Goal: Task Accomplishment & Management: Manage account settings

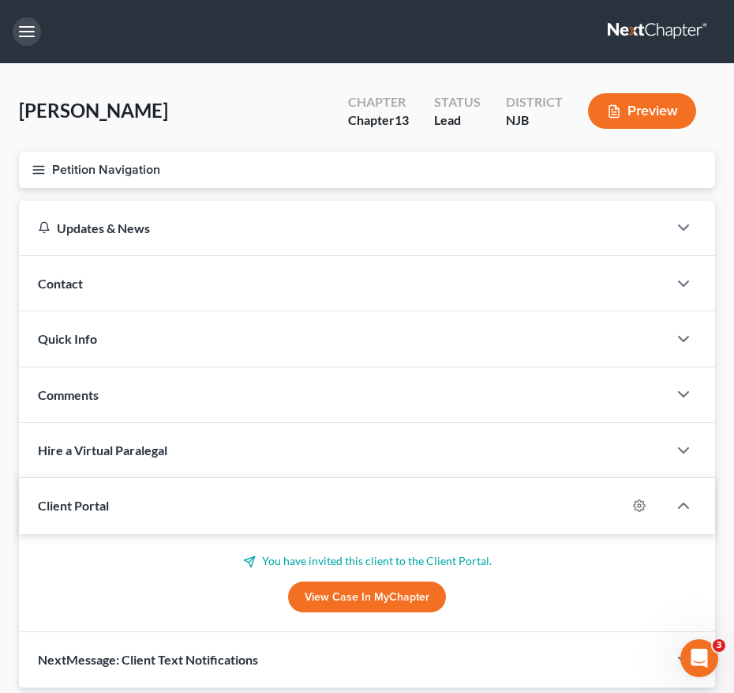
click at [21, 27] on button "button" at bounding box center [27, 31] width 28 height 28
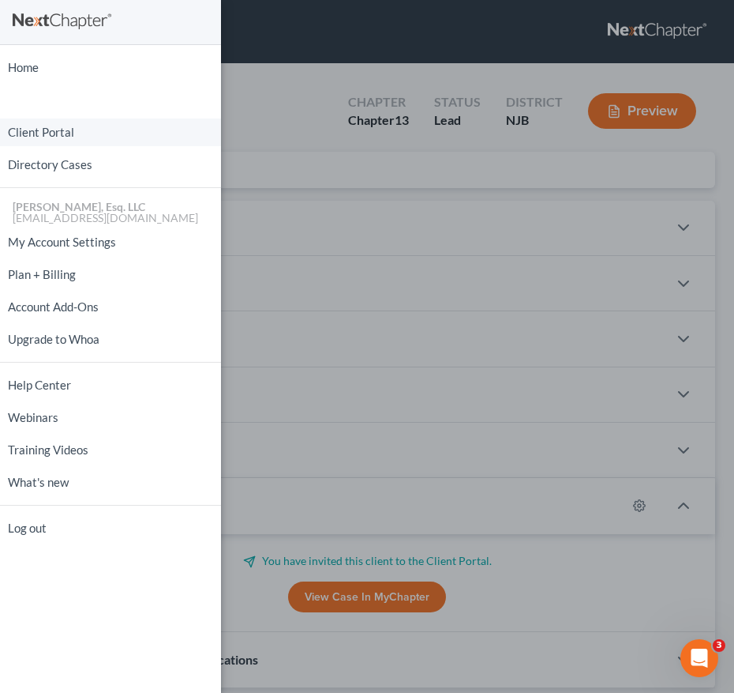
click at [94, 135] on link "Client Portal" at bounding box center [110, 132] width 221 height 28
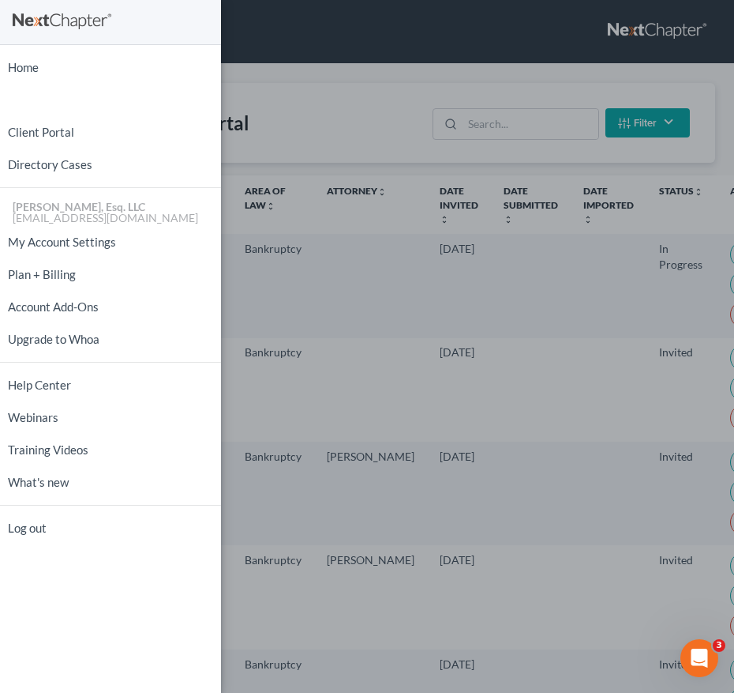
click at [341, 127] on div "Home New Case Client Portal Directory Cases [PERSON_NAME], Esq. LLC [EMAIL_ADDR…" at bounding box center [367, 346] width 734 height 693
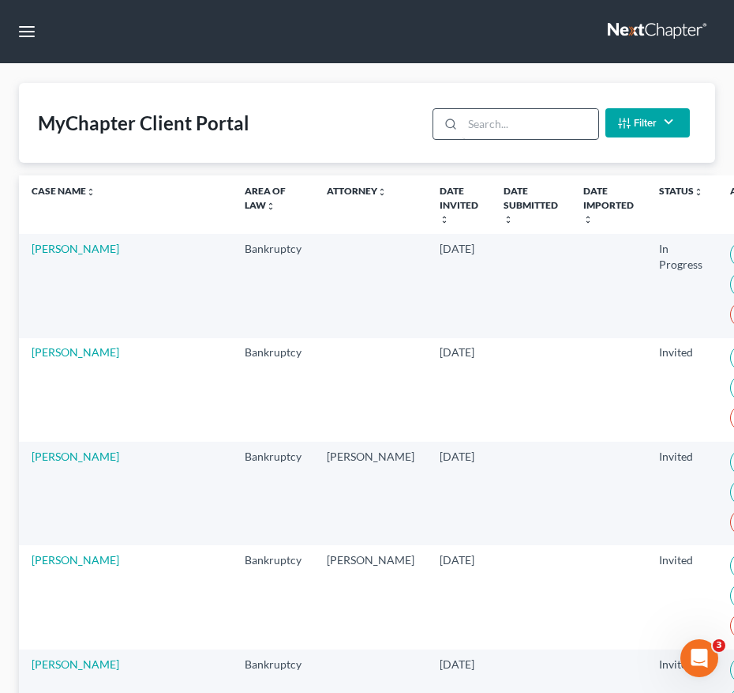
drag, startPoint x: 341, startPoint y: 127, endPoint x: 486, endPoint y: 132, distance: 144.6
click at [292, 93] on div "MyChapter Client Portal Filter Status Filter... Invited In Progress Ready To Re…" at bounding box center [367, 123] width 696 height 80
click at [486, 129] on input "search" at bounding box center [530, 124] width 135 height 30
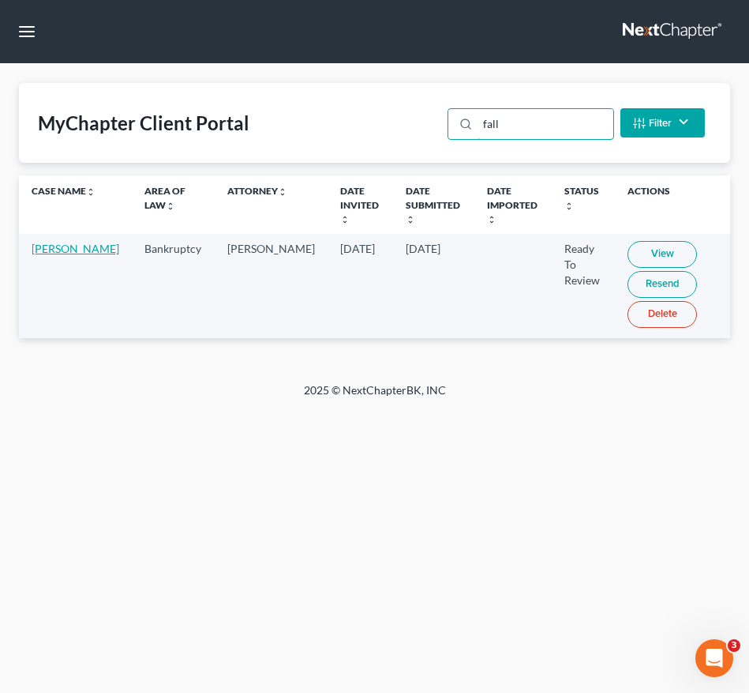
type input "fall"
click at [50, 255] on link "[PERSON_NAME]" at bounding box center [76, 248] width 88 height 13
select select "0"
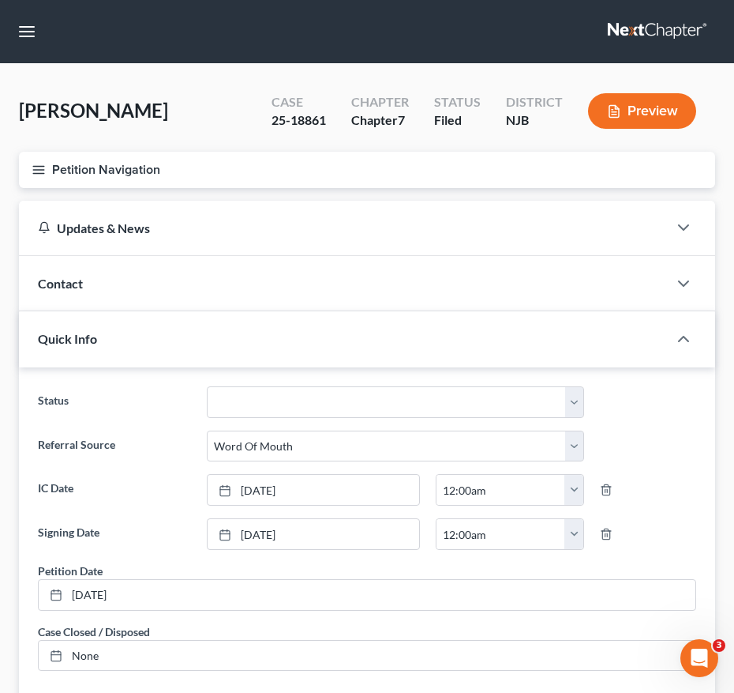
click at [38, 173] on line "button" at bounding box center [38, 173] width 11 height 0
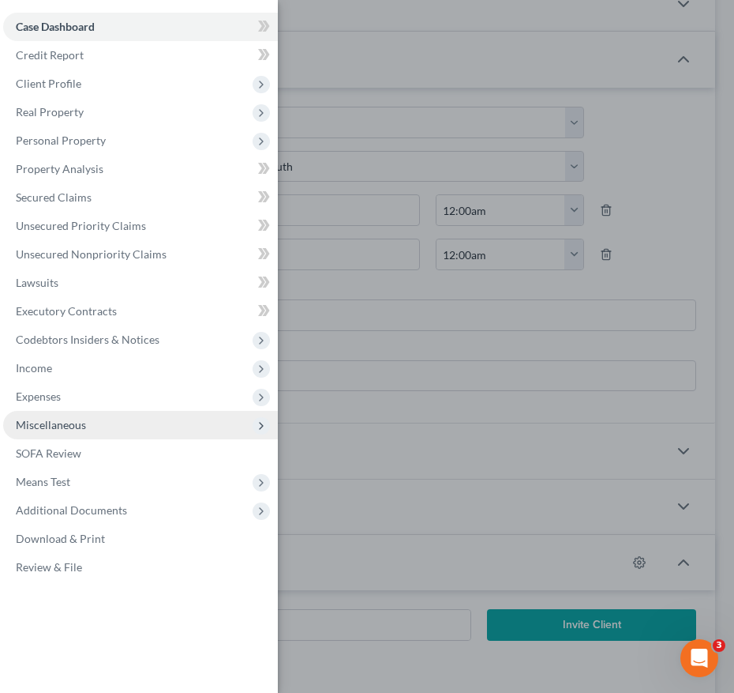
scroll to position [280, 0]
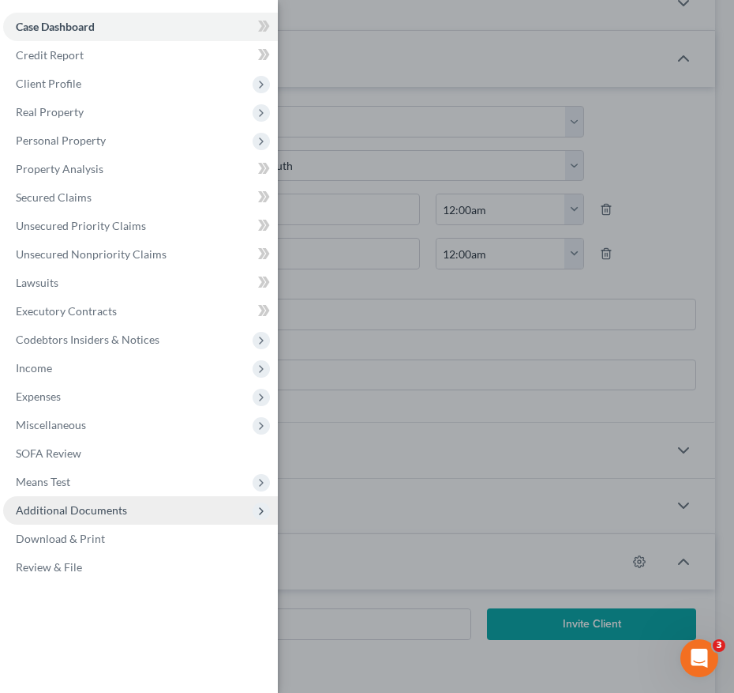
click at [93, 501] on span "Additional Documents" at bounding box center [140, 510] width 275 height 28
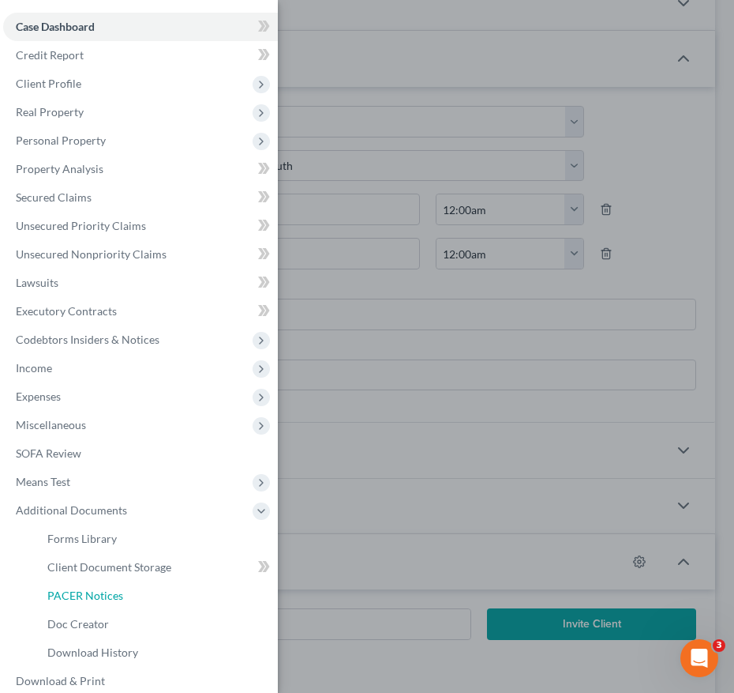
click at [92, 599] on span "PACER Notices" at bounding box center [85, 594] width 76 height 13
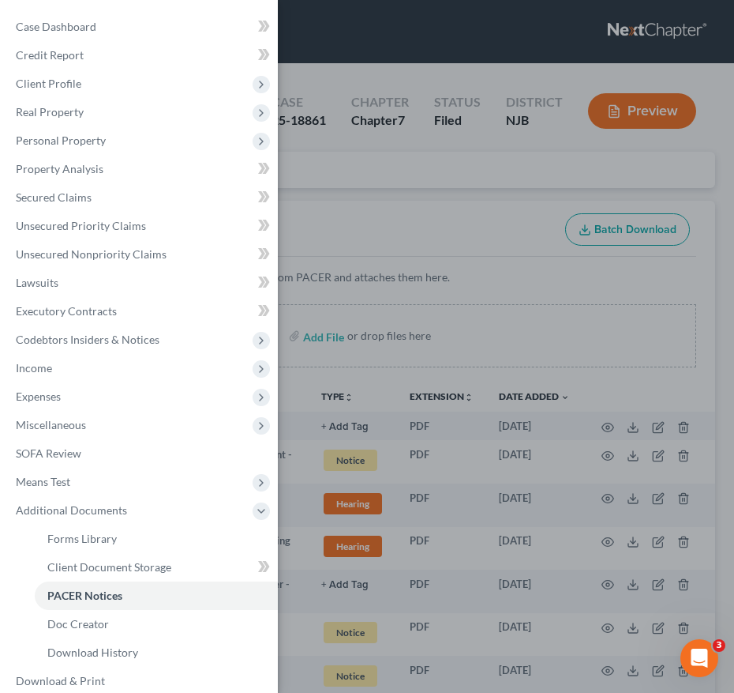
click at [414, 392] on div "Case Dashboard Payments Invoices Payments Payments Credit Report Client Profile" at bounding box center [367, 346] width 734 height 693
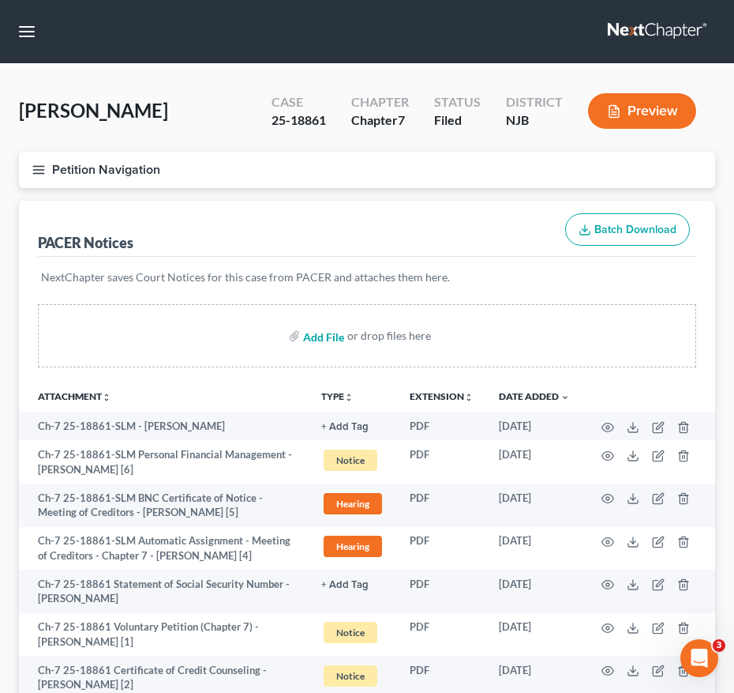
drag, startPoint x: 414, startPoint y: 392, endPoint x: 313, endPoint y: 325, distance: 120.9
click at [313, 325] on input "file" at bounding box center [322, 335] width 38 height 28
click at [28, 160] on button "Petition Navigation" at bounding box center [367, 170] width 696 height 36
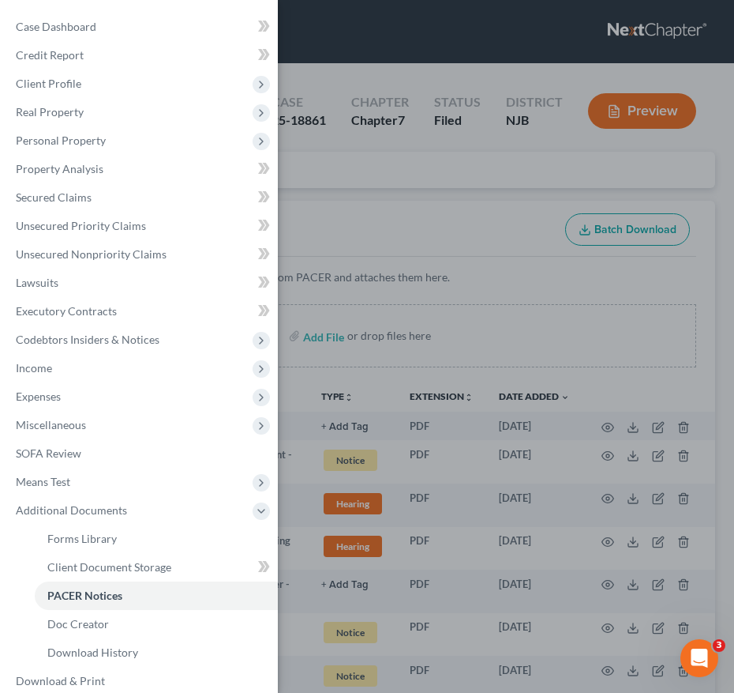
drag, startPoint x: 185, startPoint y: 596, endPoint x: 344, endPoint y: 391, distance: 260.0
click at [185, 596] on link "PACER Notices" at bounding box center [156, 595] width 243 height 28
click at [347, 419] on div "Case Dashboard Payments Invoices Payments Payments Credit Report Client Profile" at bounding box center [367, 346] width 734 height 693
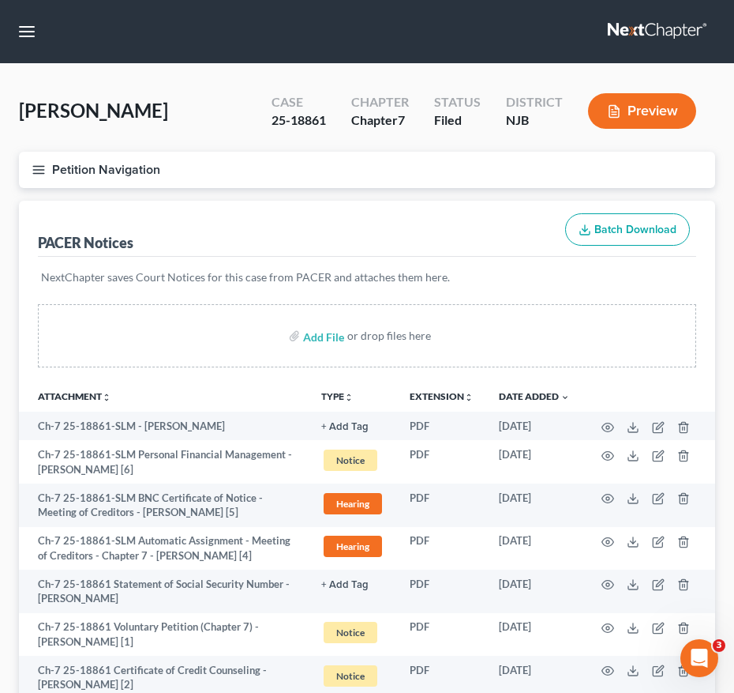
click at [344, 392] on button "TYPE unfold_more" at bounding box center [337, 397] width 32 height 10
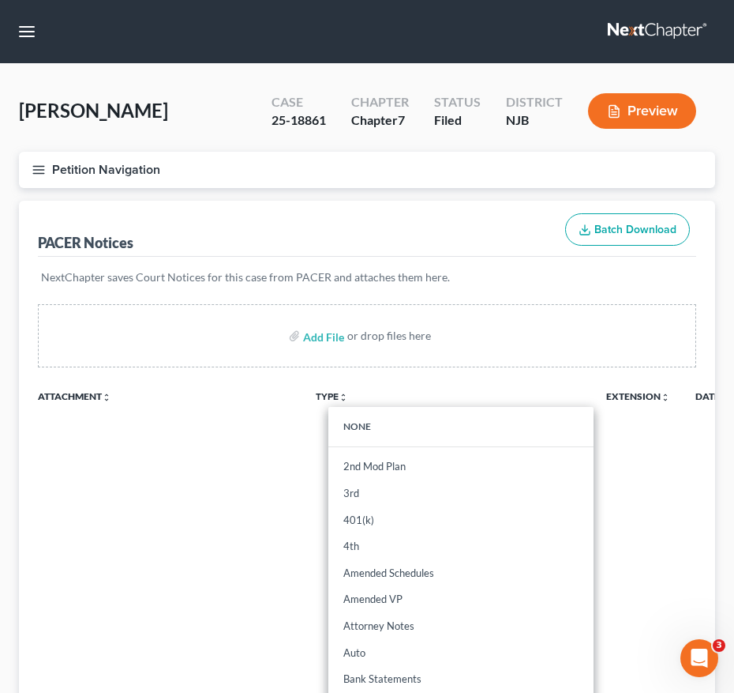
drag, startPoint x: 344, startPoint y: 391, endPoint x: 349, endPoint y: 409, distance: 18.8
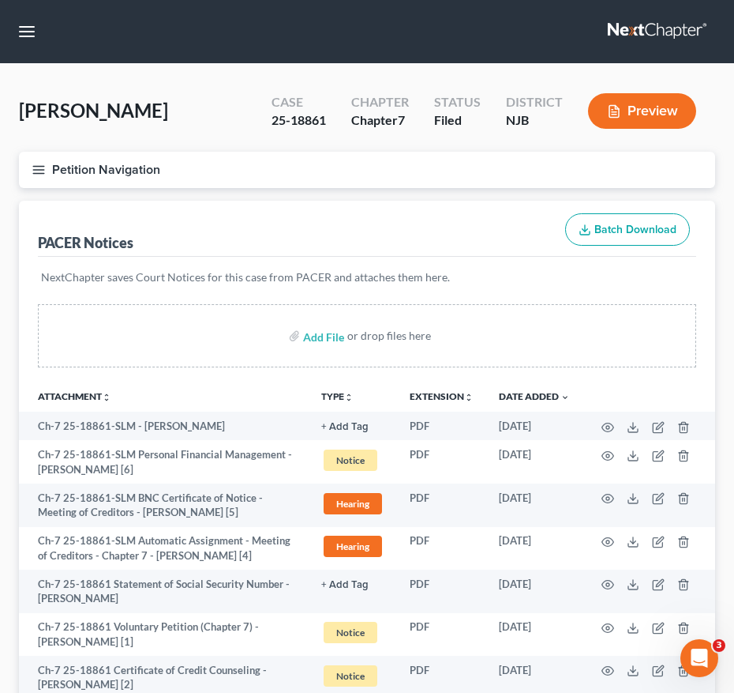
click at [349, 409] on th "TYPE unfold_more NONE 2nd Mod Plan 3rd 401(k) 4th Amended Schedules Amended VP …" at bounding box center [353, 396] width 88 height 32
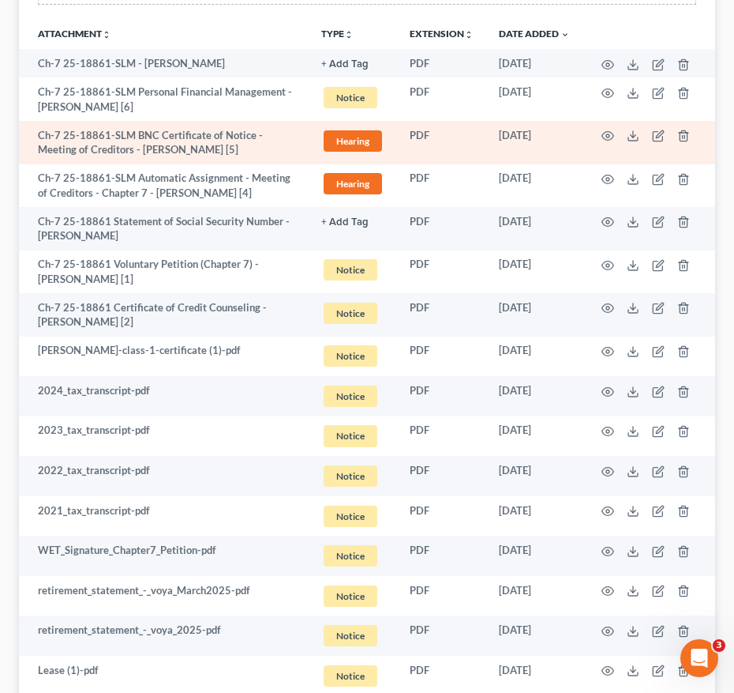
scroll to position [351, 0]
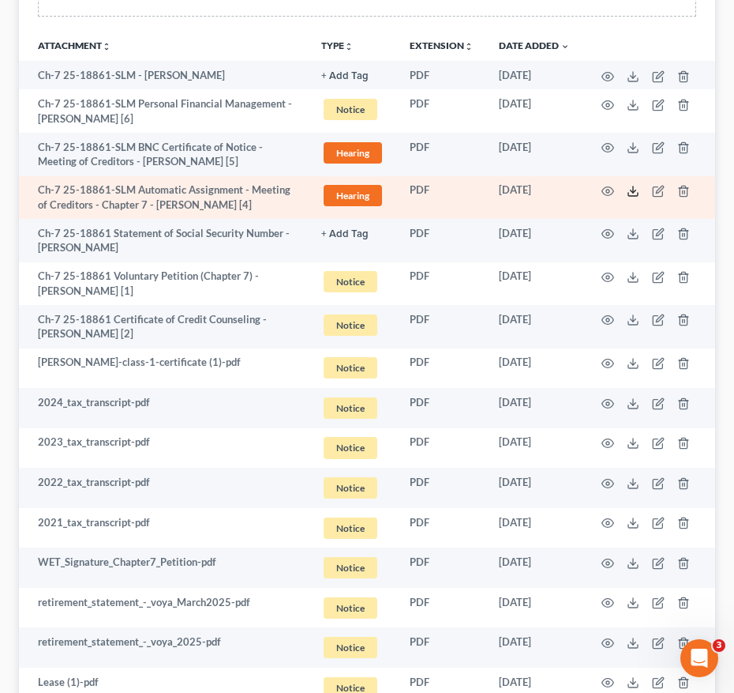
click at [632, 190] on icon at bounding box center [633, 191] width 13 height 13
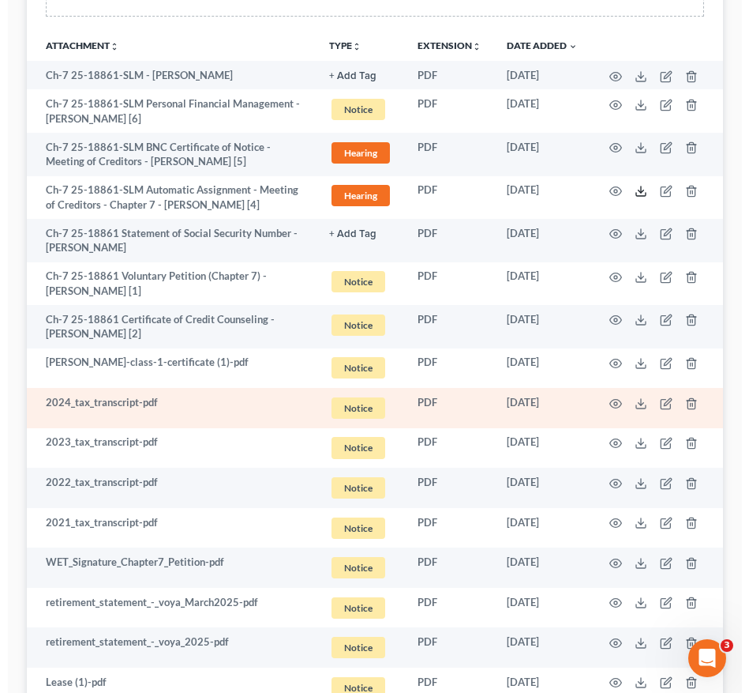
scroll to position [0, 0]
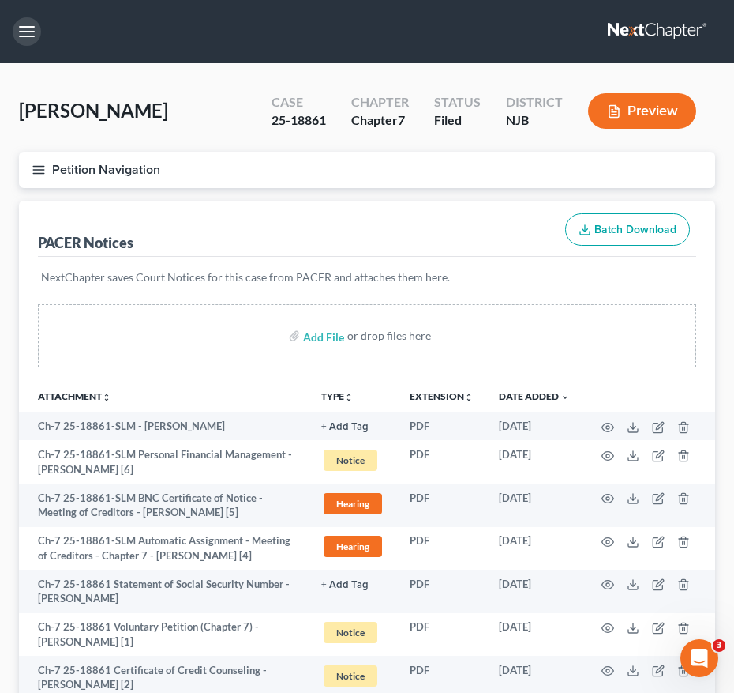
click at [36, 32] on button "button" at bounding box center [27, 31] width 28 height 28
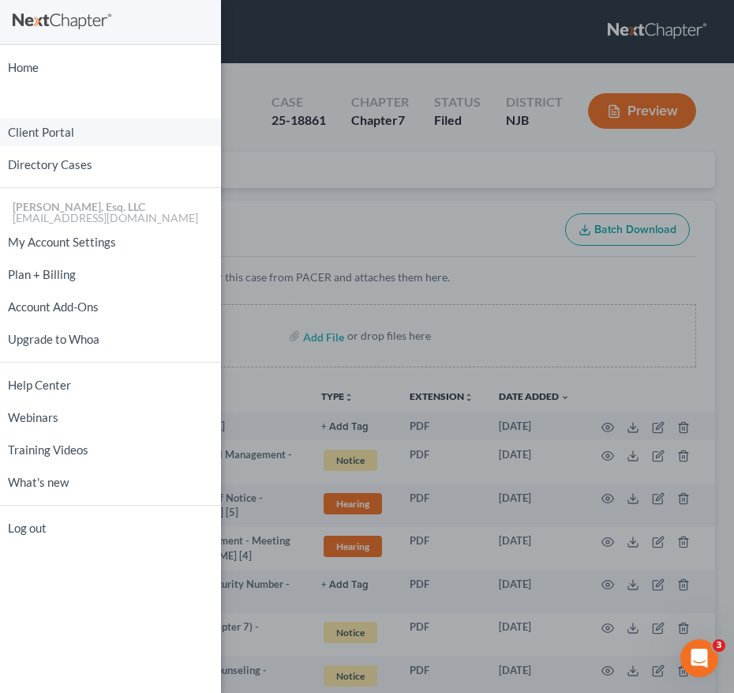
click at [43, 133] on link "Client Portal" at bounding box center [110, 132] width 221 height 28
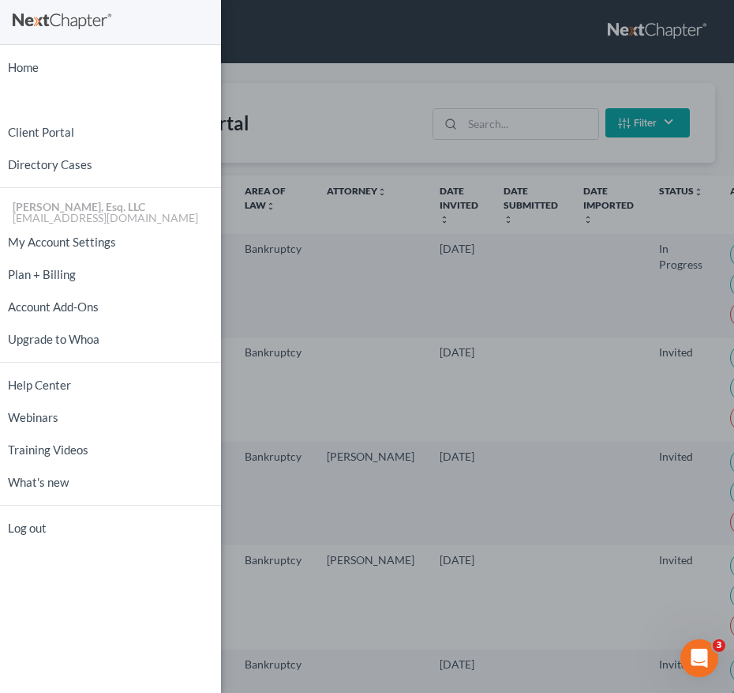
click at [293, 209] on div "Home New Case Client Portal Directory Cases [PERSON_NAME], Esq. LLC [EMAIL_ADDR…" at bounding box center [367, 346] width 734 height 693
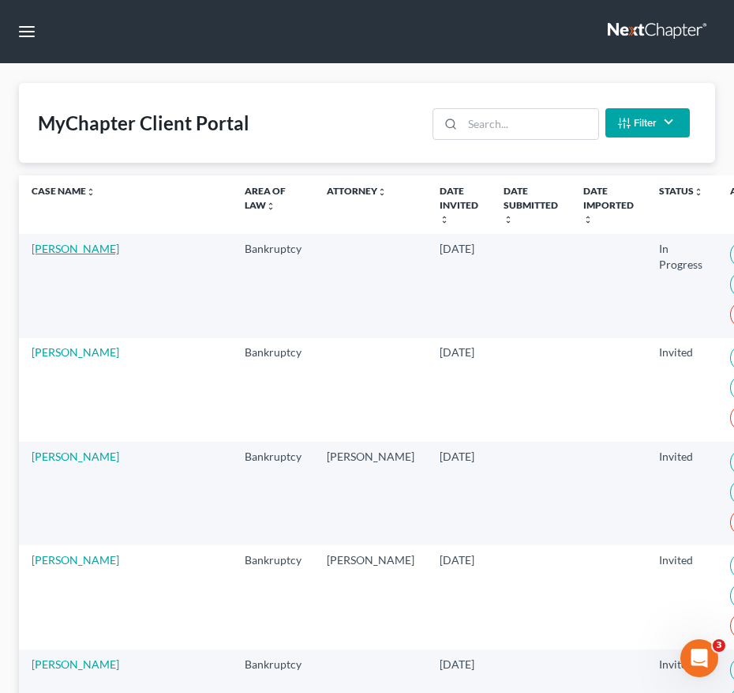
click at [55, 248] on link "[PERSON_NAME]" at bounding box center [76, 248] width 88 height 13
click at [516, 122] on input "search" at bounding box center [530, 124] width 135 height 30
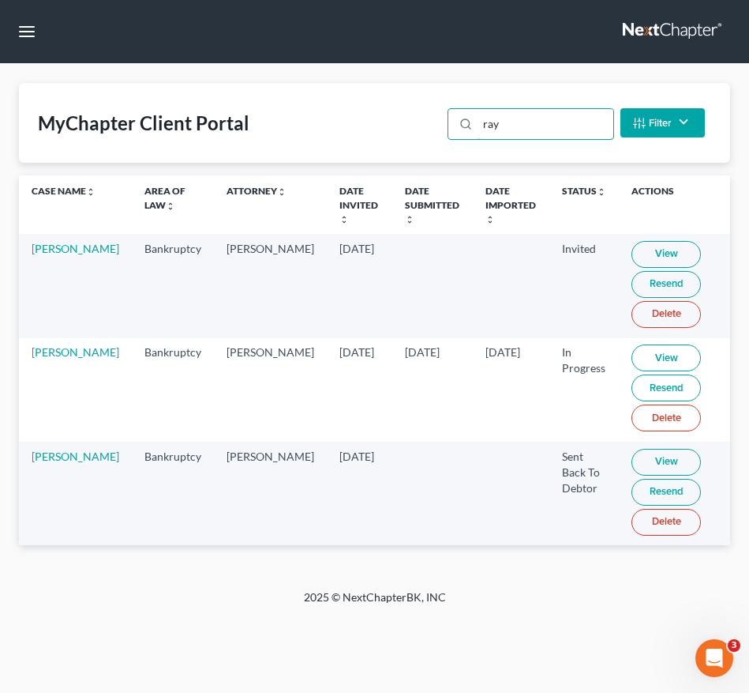
type input "ray"
click at [640, 462] on link "View" at bounding box center [666, 462] width 69 height 27
